Goal: Find specific page/section

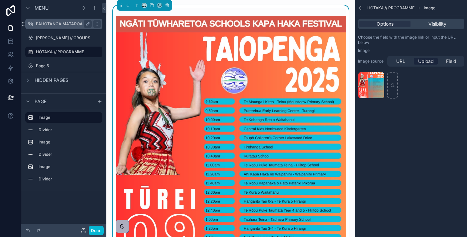
click at [73, 27] on div "PĀHOTANGA MATAROA // LIVESTREAM" at bounding box center [64, 24] width 56 height 8
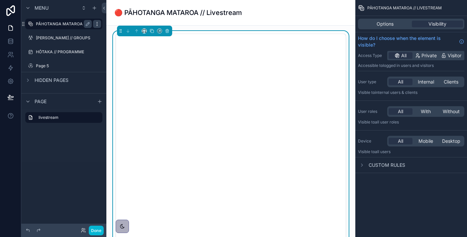
click at [98, 24] on icon "scrollable content" at bounding box center [96, 23] width 5 height 5
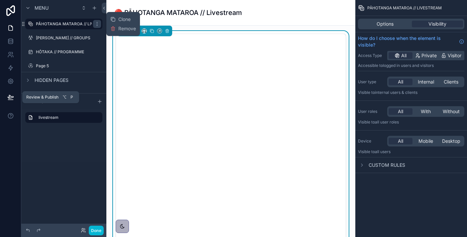
click at [6, 100] on button at bounding box center [10, 97] width 15 height 19
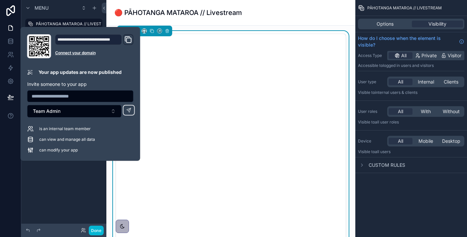
click at [128, 39] on icon "Domain and Custom Link" at bounding box center [128, 40] width 8 height 8
